Goal: Entertainment & Leisure: Consume media (video, audio)

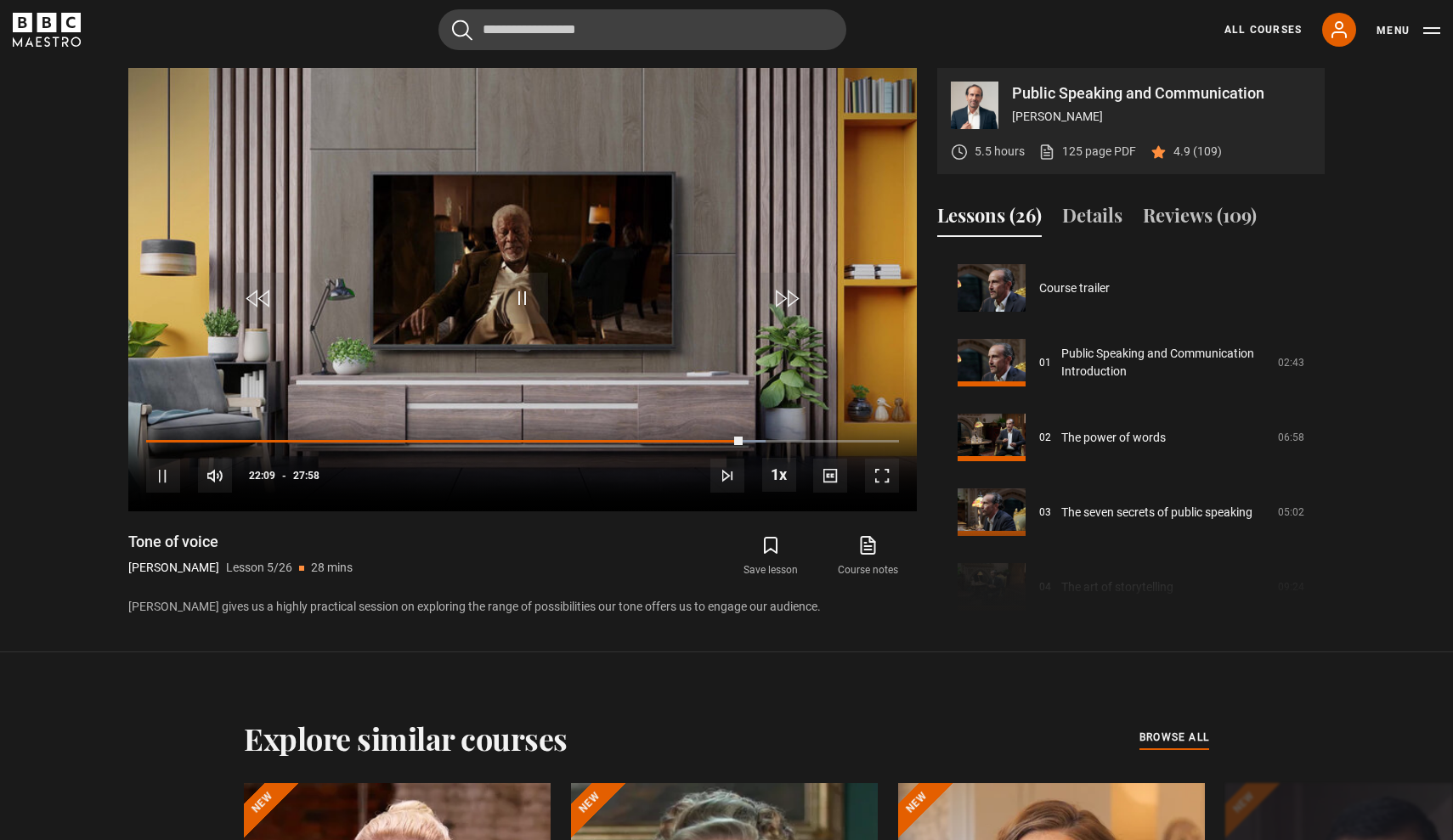
scroll to position [299, 0]
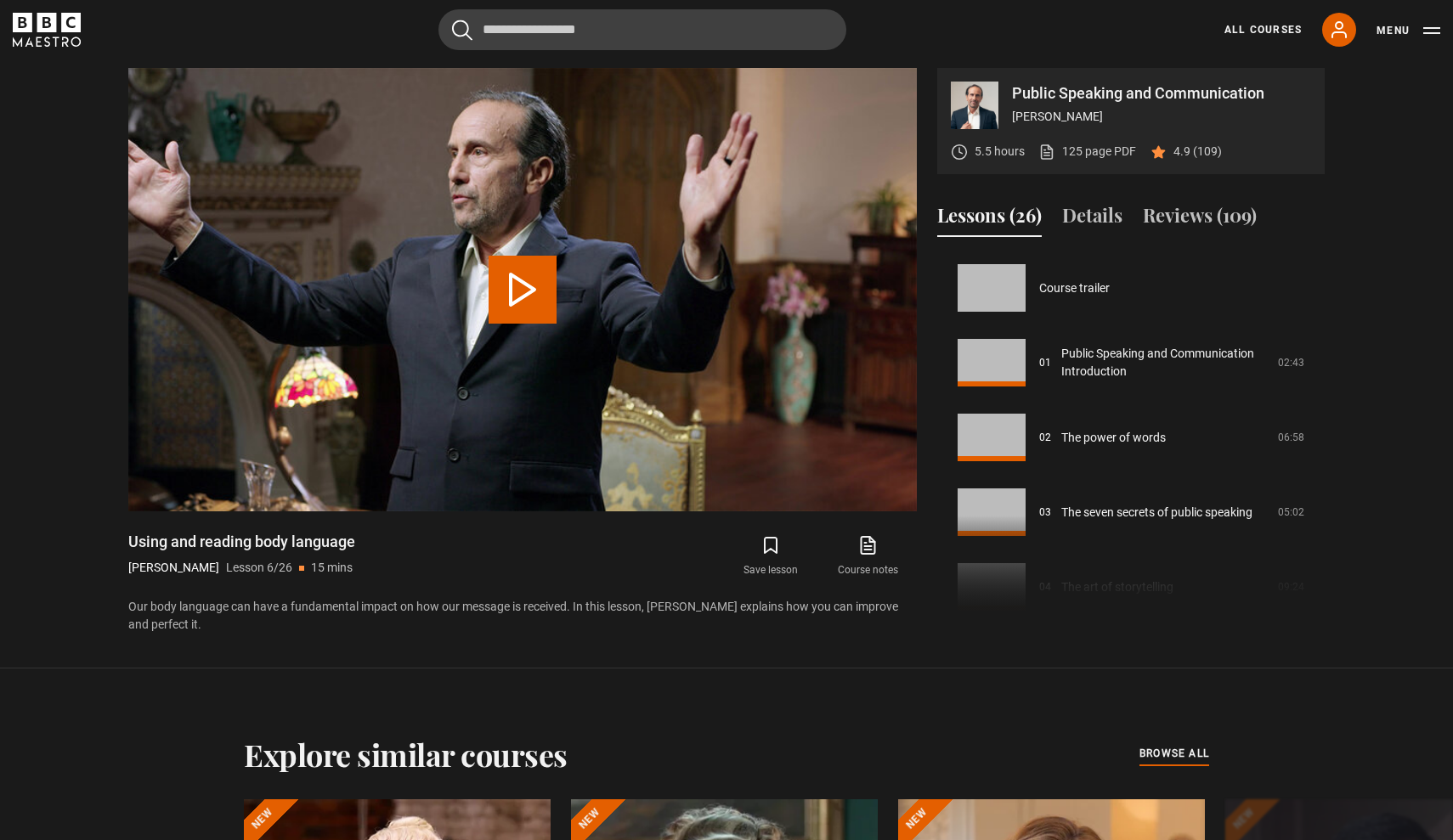
scroll to position [373, 0]
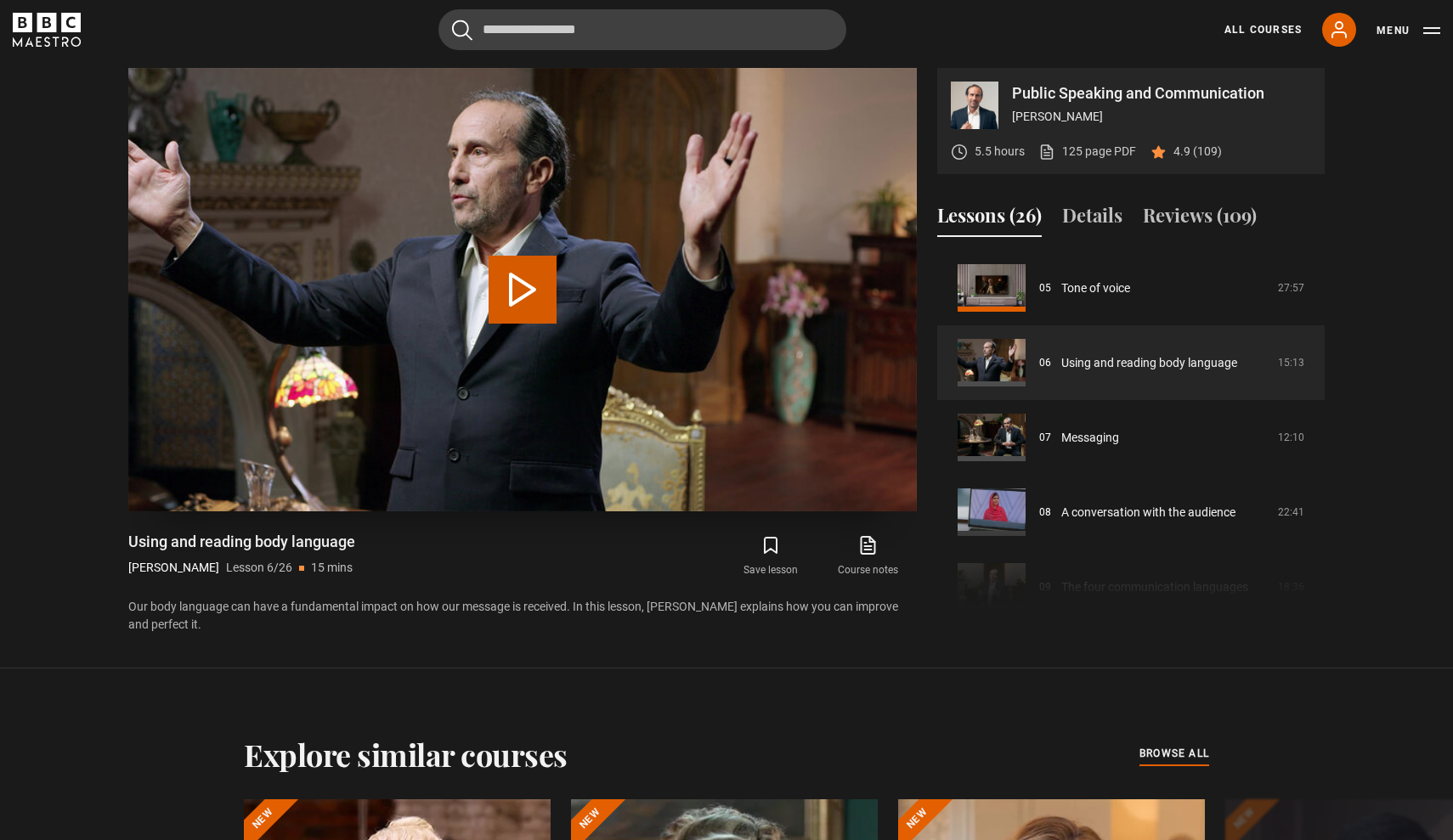
click at [517, 293] on button "Play Lesson Using and reading body language" at bounding box center [522, 289] width 68 height 68
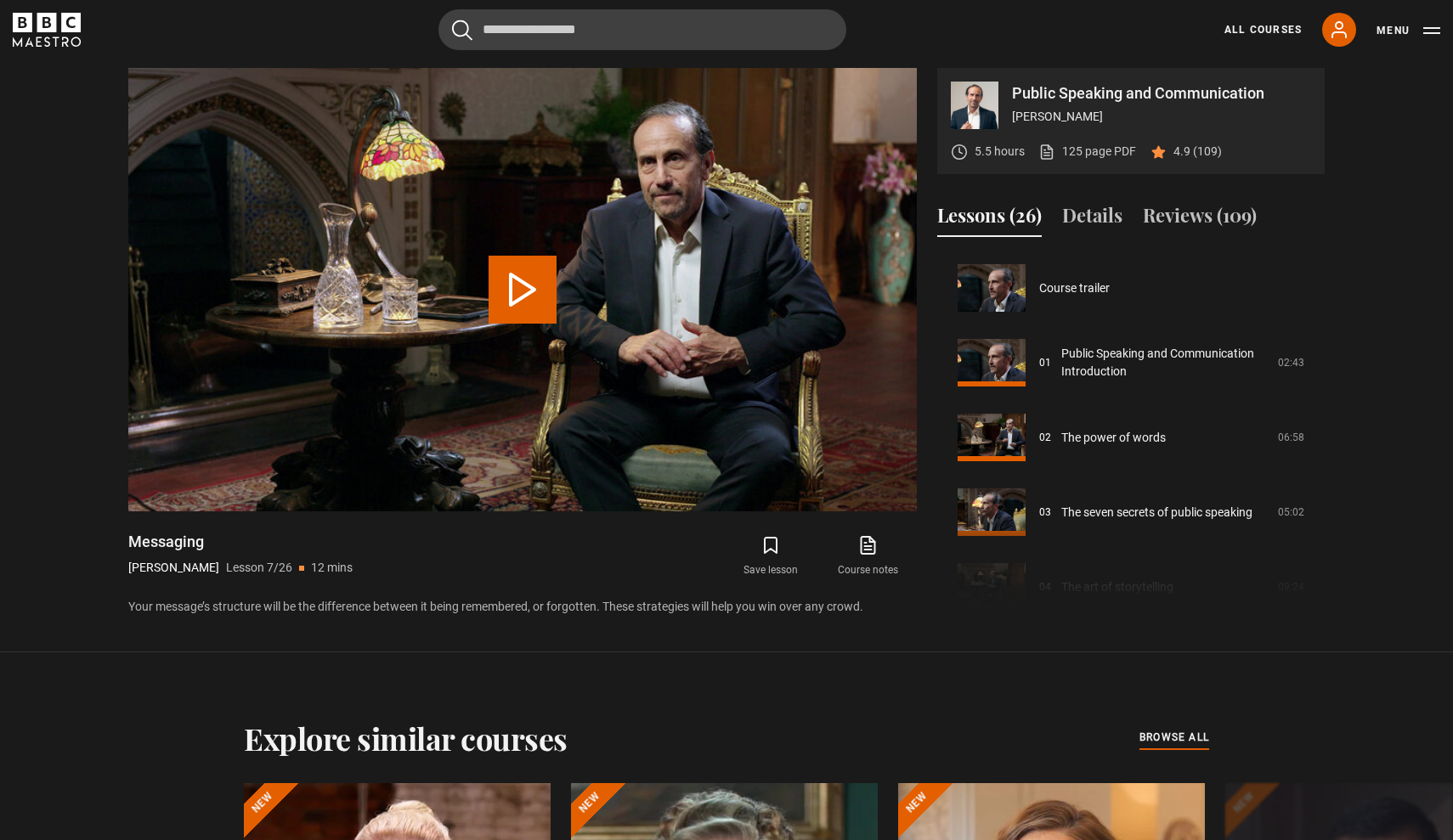
scroll to position [449, 0]
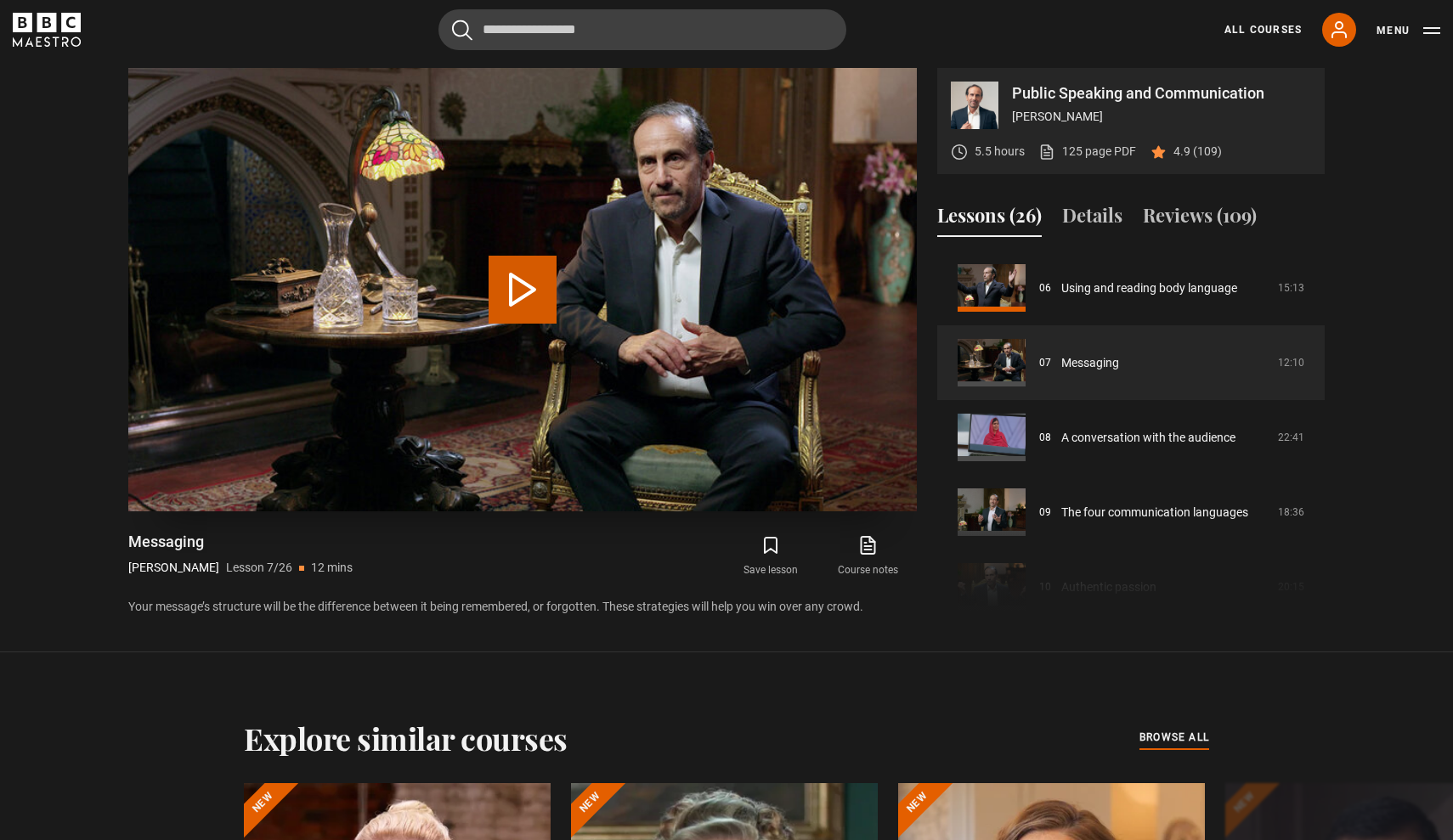
click at [516, 292] on button "Play Lesson Messaging" at bounding box center [522, 289] width 68 height 68
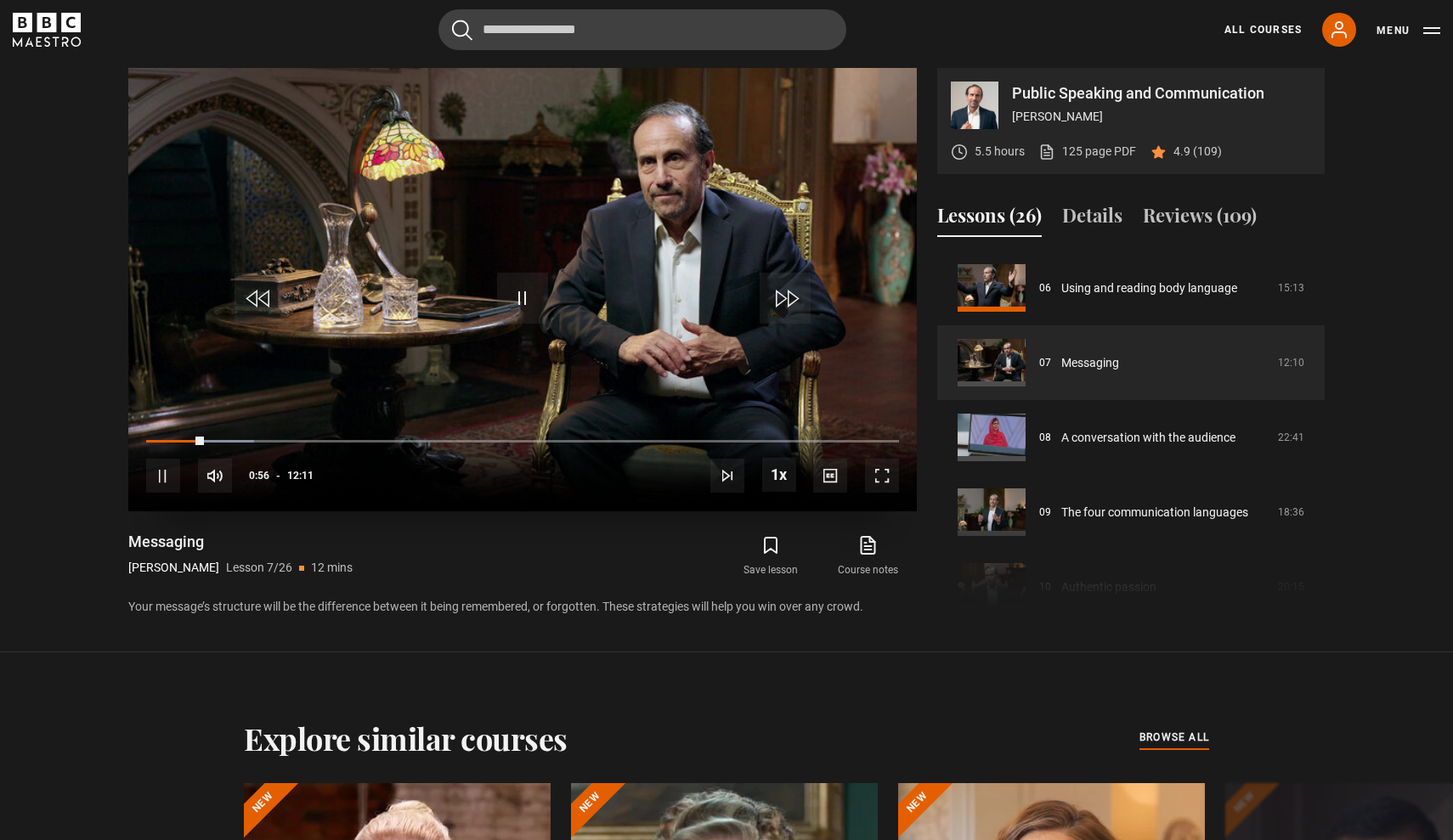
click at [552, 398] on video "Video Player" at bounding box center [523, 289] width 788 height 444
